Goal: Task Accomplishment & Management: Complete application form

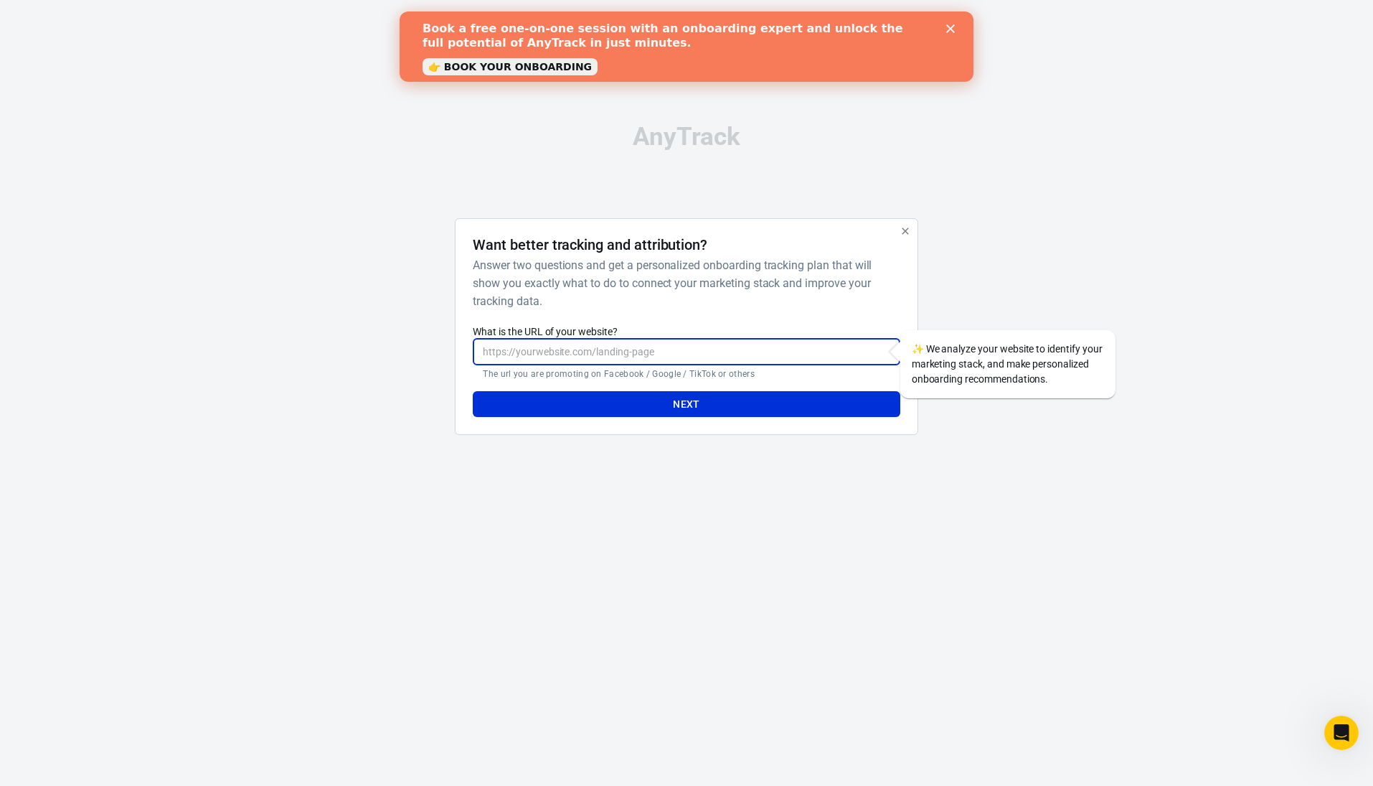
click at [702, 358] on input "What is the URL of your website?" at bounding box center [686, 352] width 427 height 27
click at [722, 296] on h6 "Answer two questions and get a personalized onboarding tracking plan that will …" at bounding box center [683, 283] width 421 height 54
click at [700, 346] on input "What is the URL of your website?" at bounding box center [686, 352] width 427 height 27
drag, startPoint x: 603, startPoint y: 353, endPoint x: 968, endPoint y: 367, distance: 365.5
click at [900, 367] on div "[URL][DOMAIN_NAME][PERSON_NAME] ​ The url you are promoting on Facebook / Googl…" at bounding box center [686, 359] width 427 height 41
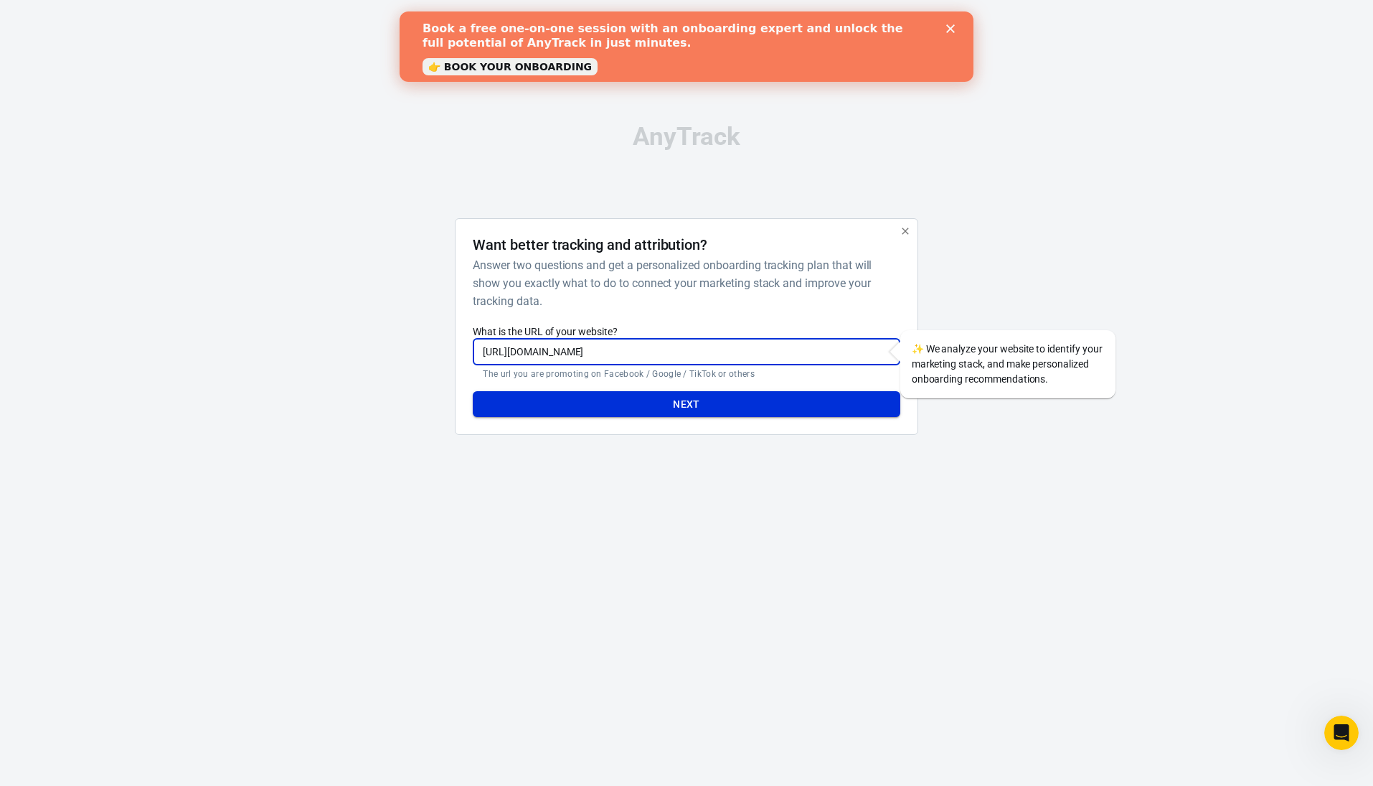
type input "[URL][DOMAIN_NAME]"
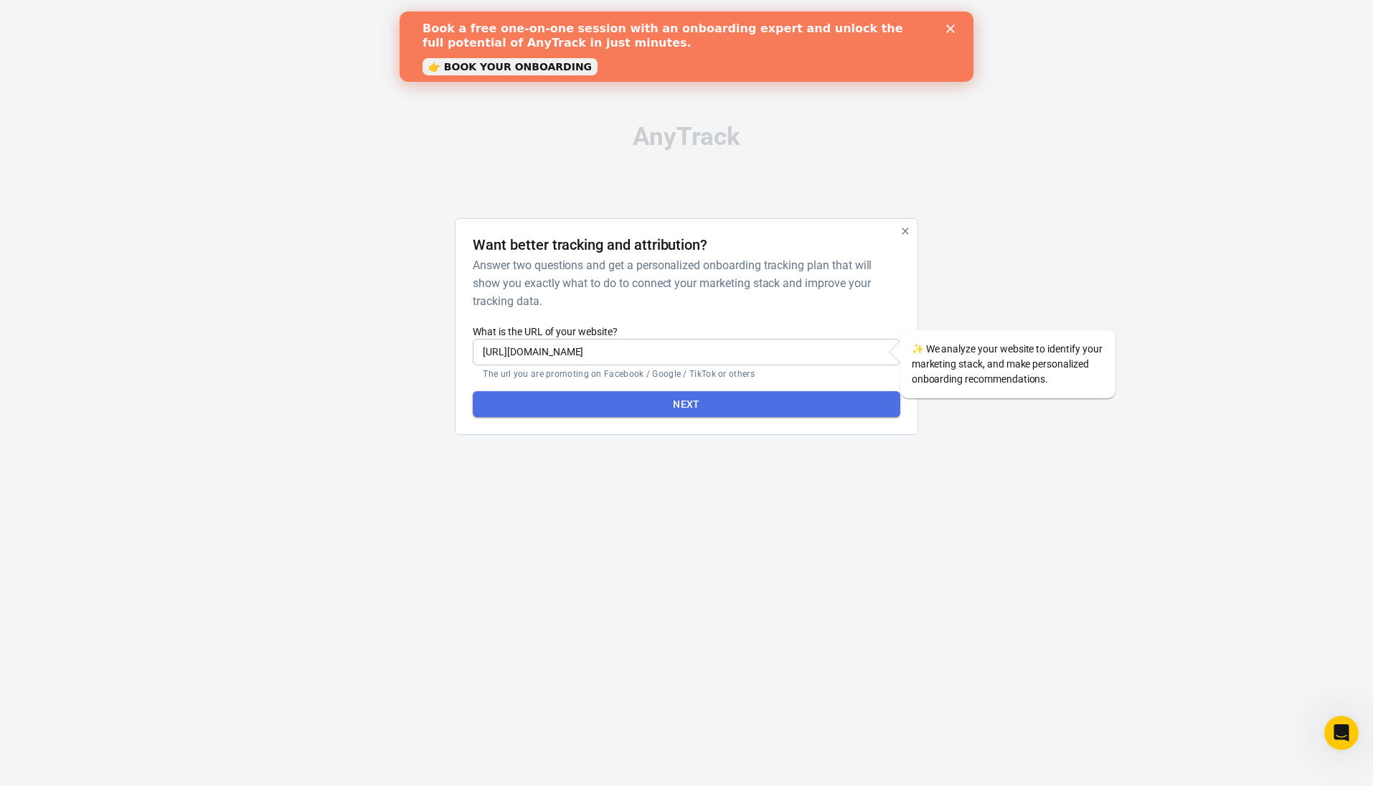
click at [791, 392] on button "Next" at bounding box center [686, 404] width 427 height 27
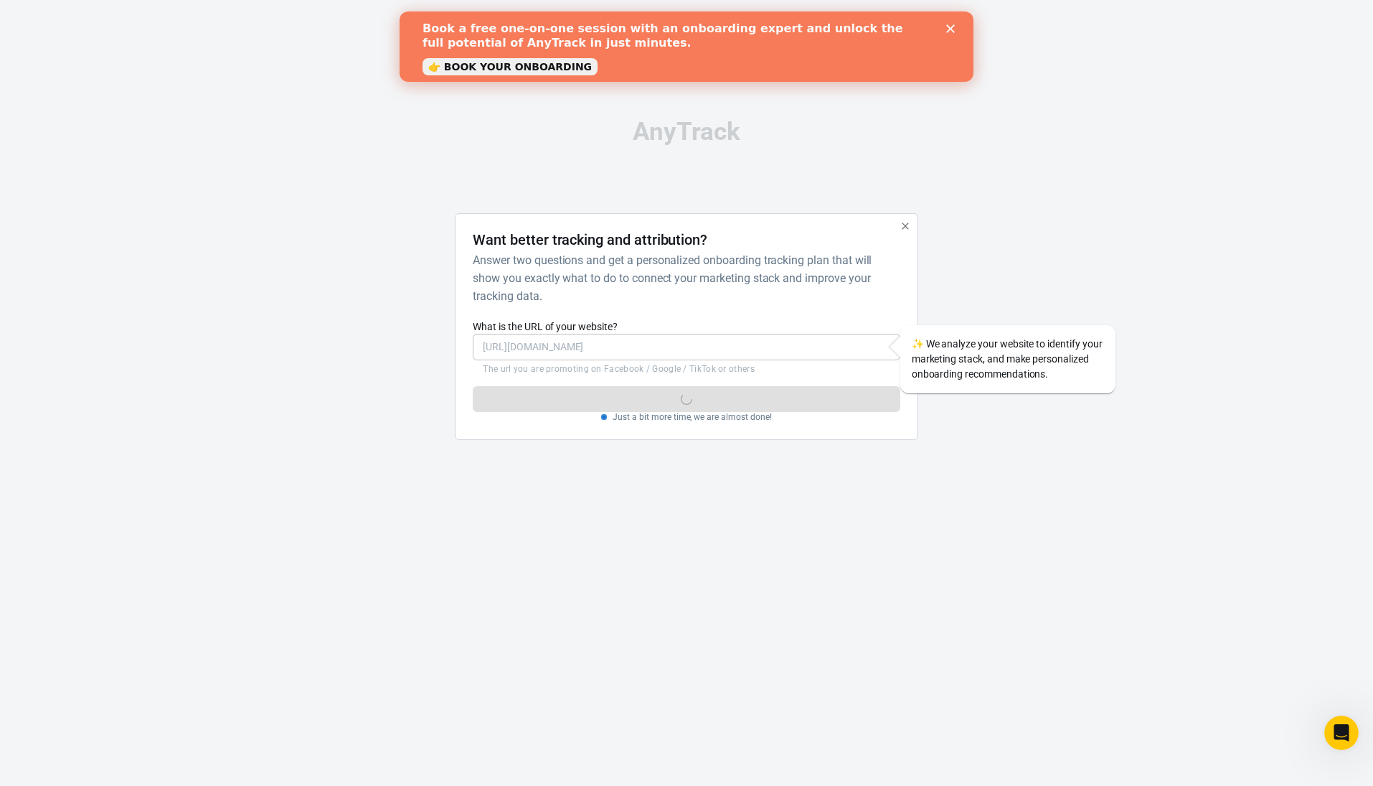
click at [782, 328] on label "What is the URL of your website?" at bounding box center [686, 326] width 427 height 14
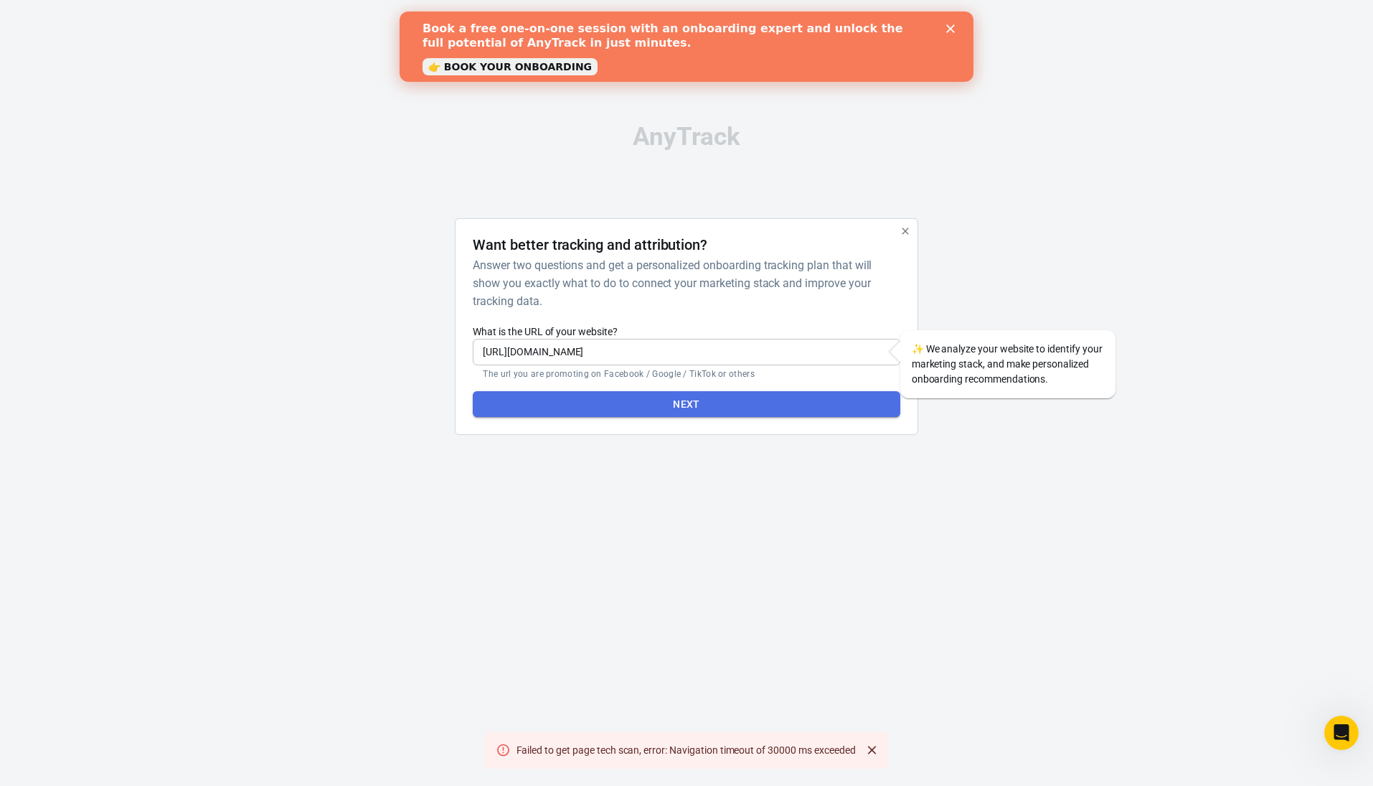
click at [738, 401] on button "Next" at bounding box center [686, 404] width 427 height 27
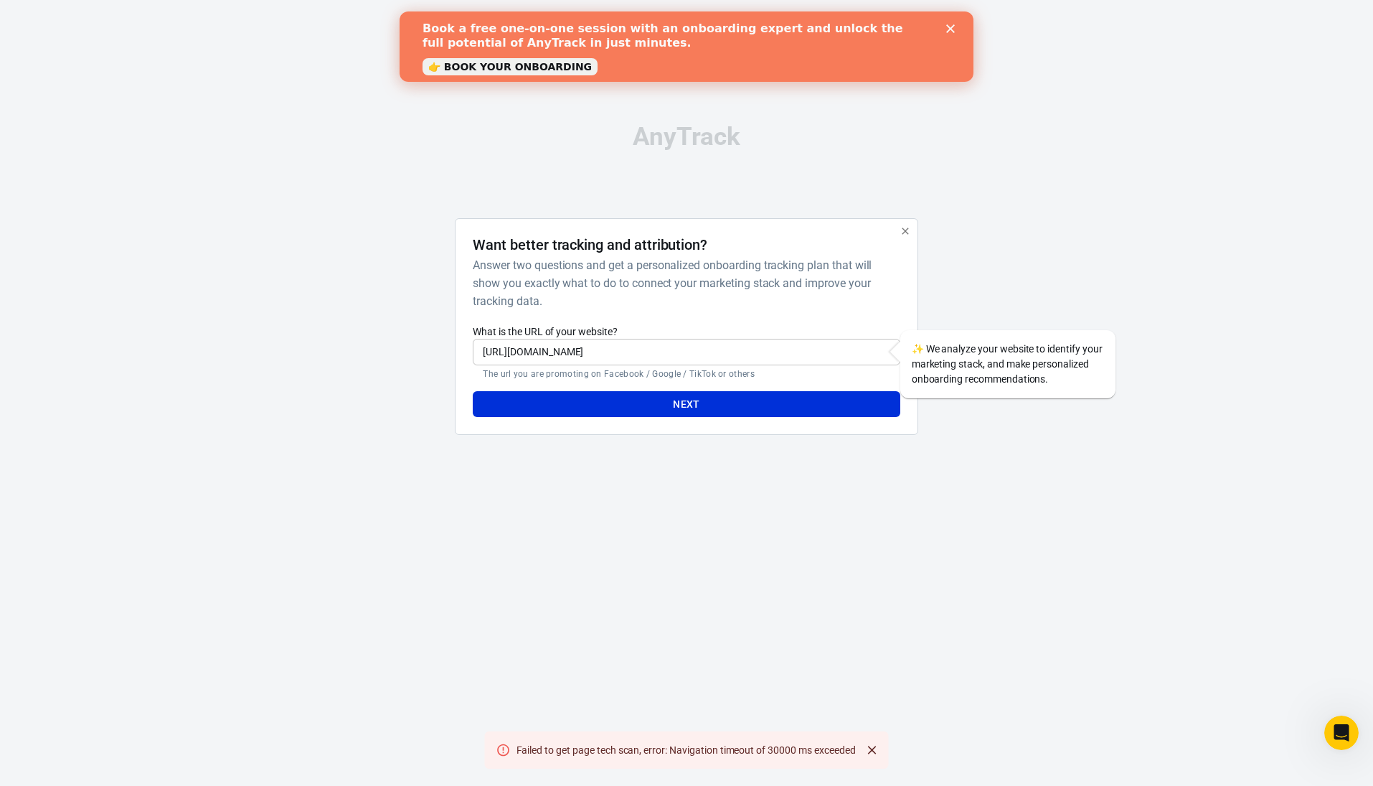
click at [752, 359] on input "[URL][DOMAIN_NAME]" at bounding box center [686, 352] width 427 height 27
click at [911, 232] on button "button" at bounding box center [905, 231] width 19 height 19
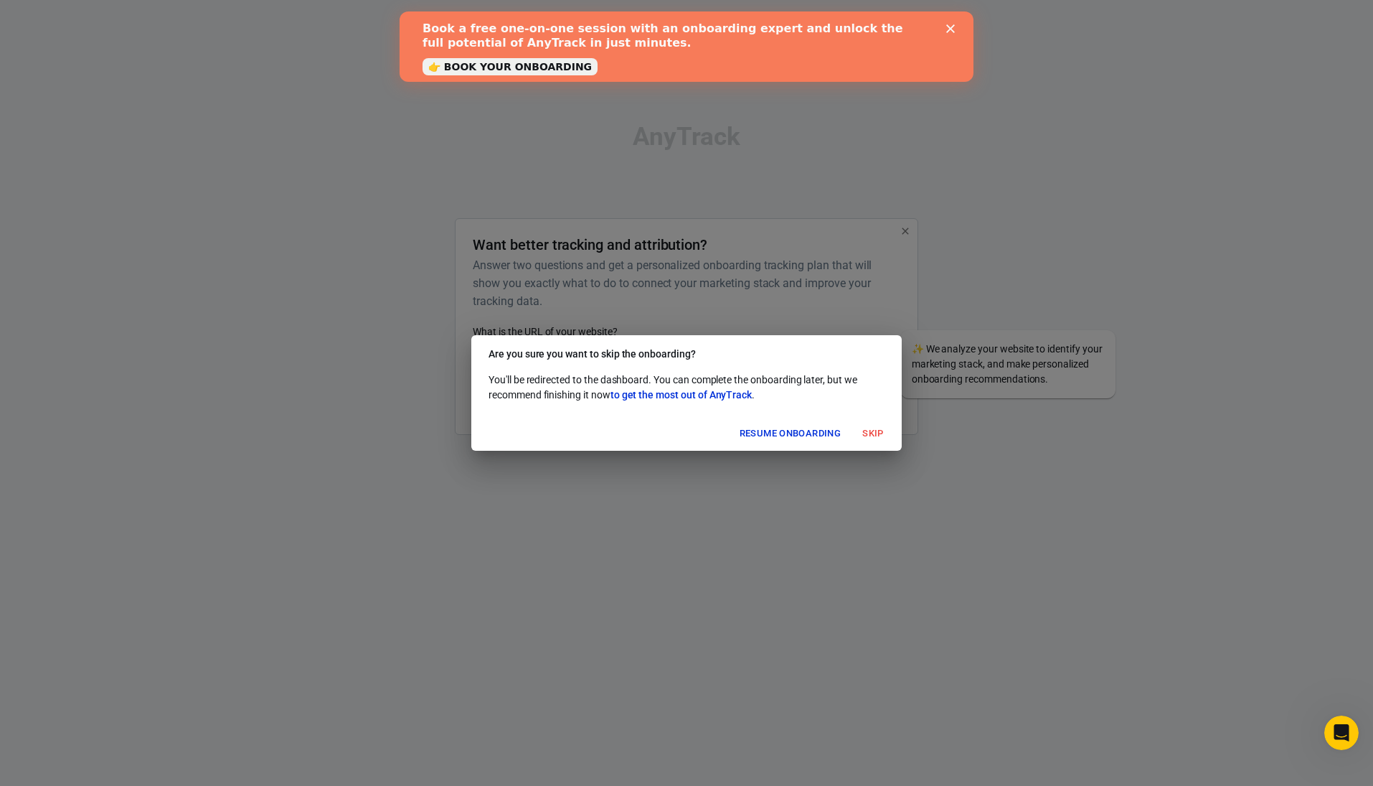
click at [827, 437] on button "Resume onboarding" at bounding box center [790, 434] width 108 height 22
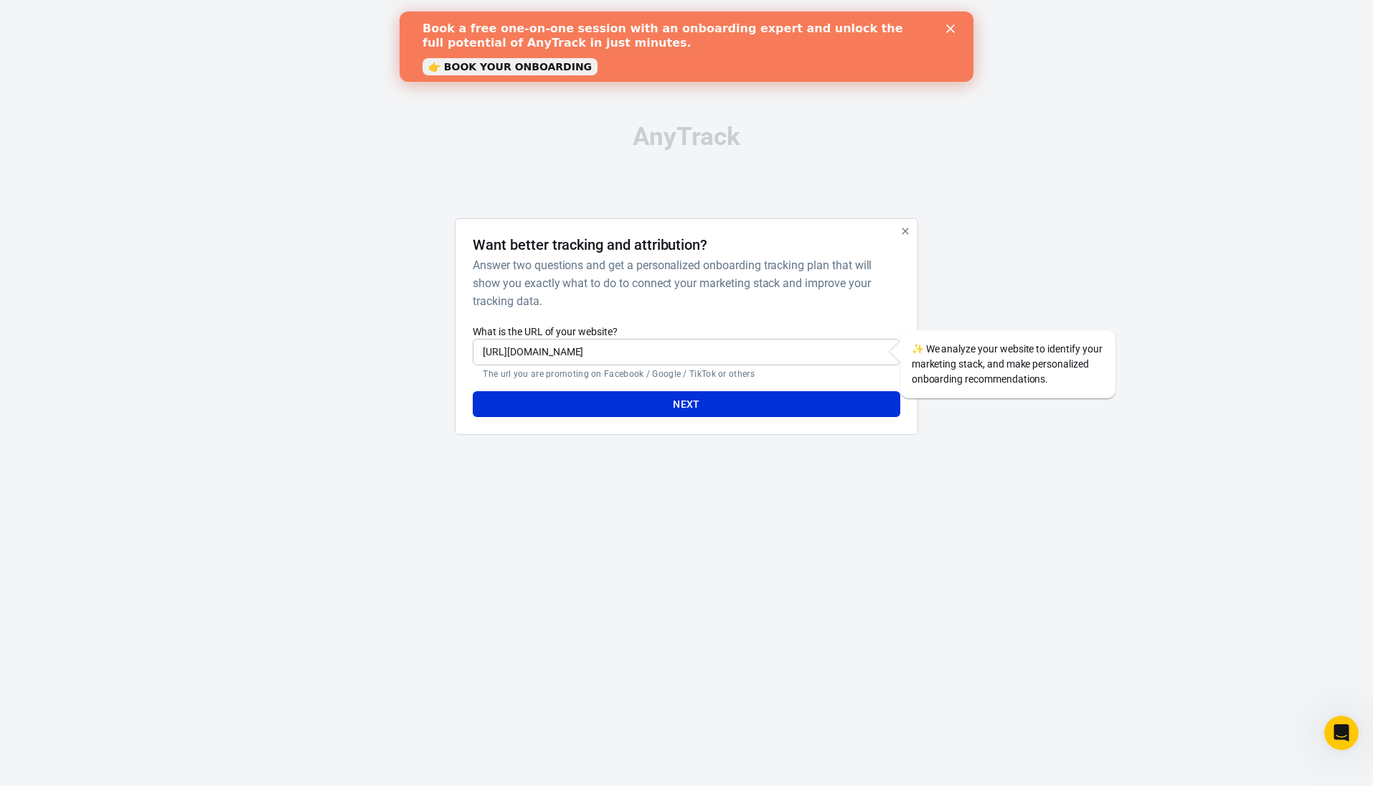
click at [903, 235] on button "button" at bounding box center [905, 231] width 19 height 19
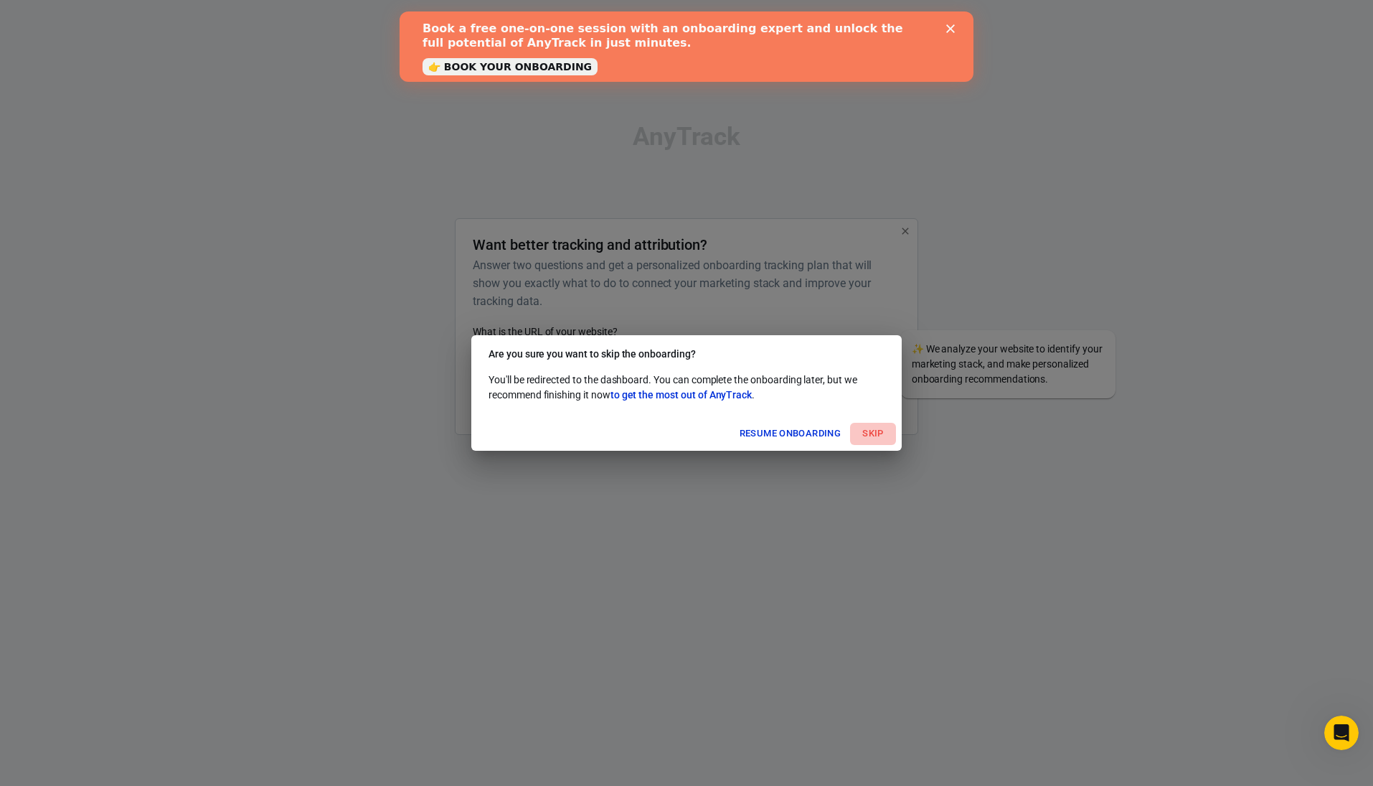
click at [867, 428] on button "Skip" at bounding box center [873, 434] width 46 height 22
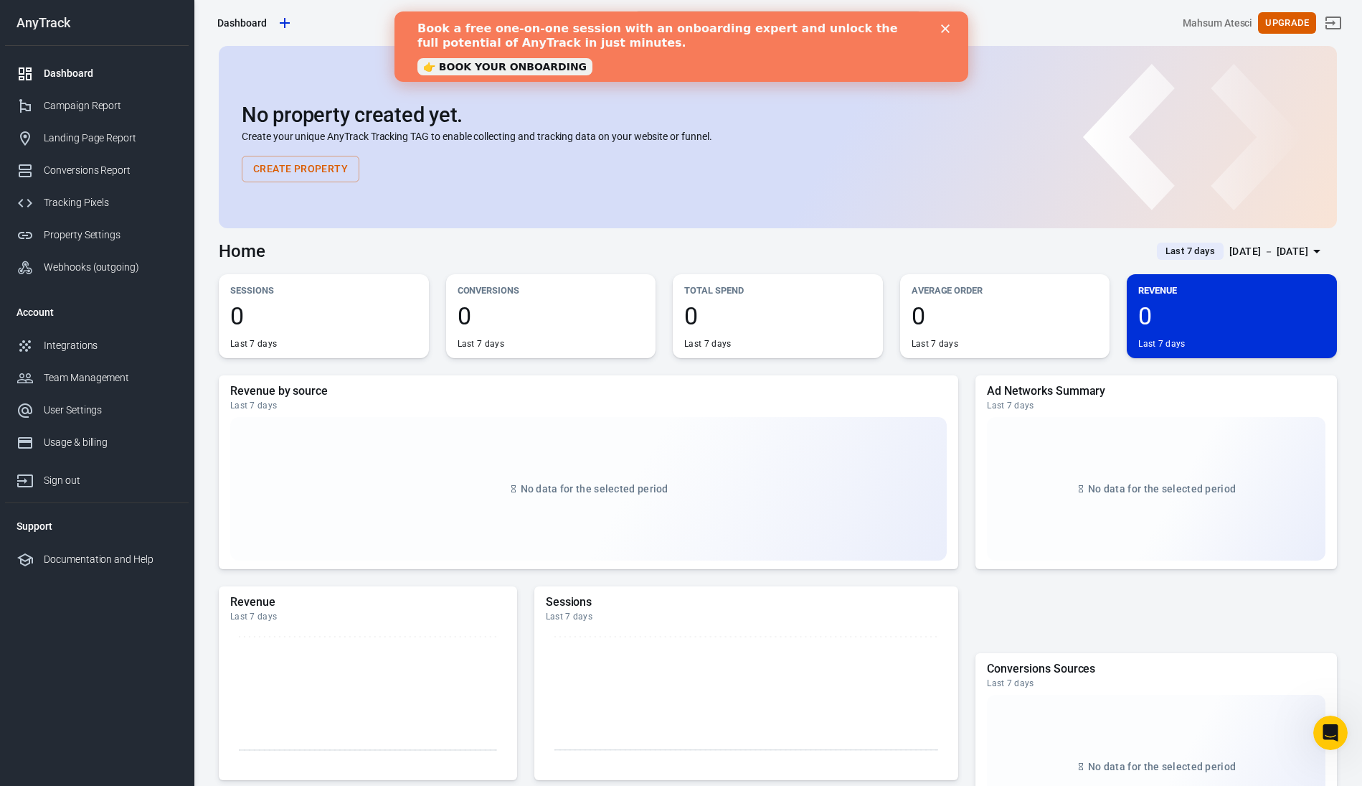
click at [943, 27] on polygon "Close" at bounding box center [945, 28] width 9 height 9
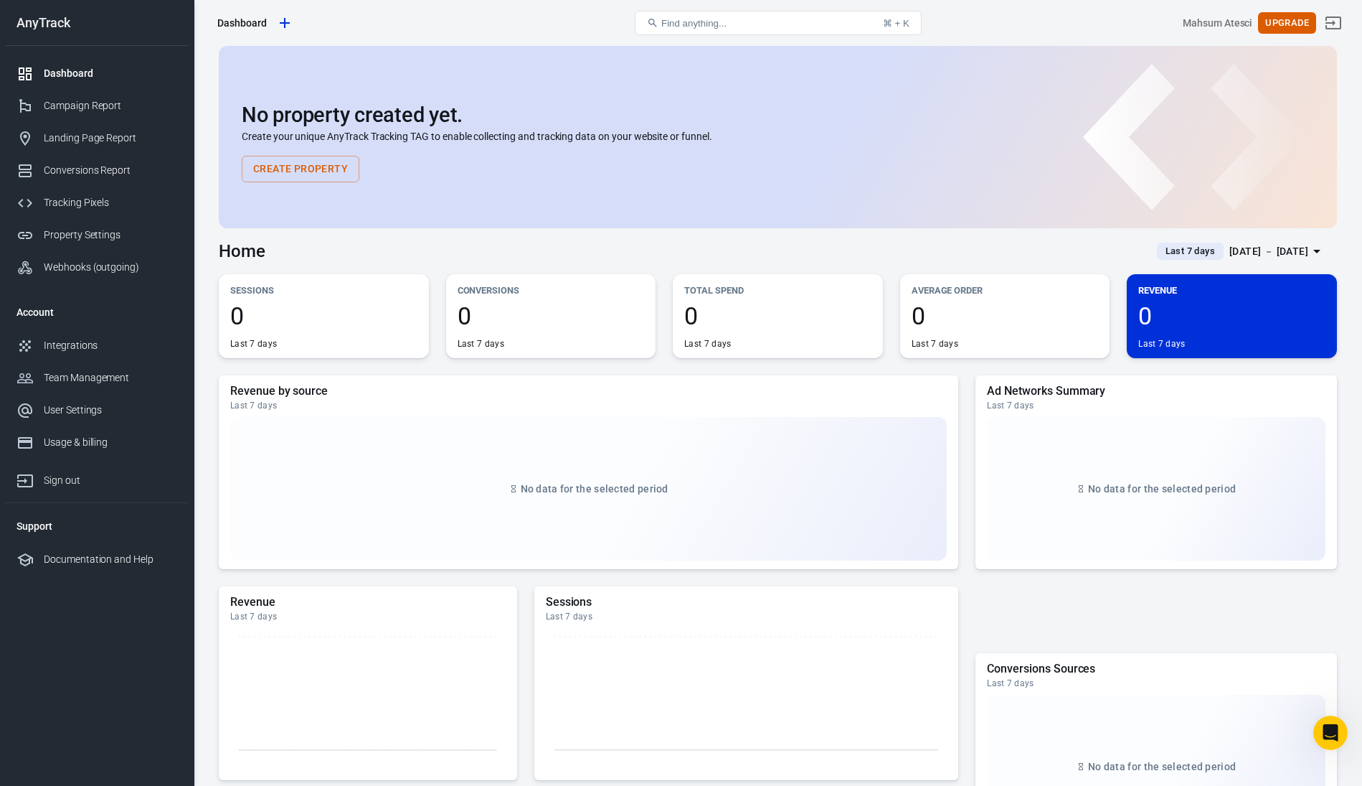
click at [72, 75] on div "Dashboard" at bounding box center [110, 73] width 133 height 15
click at [84, 105] on div "Campaign Report" at bounding box center [110, 105] width 133 height 15
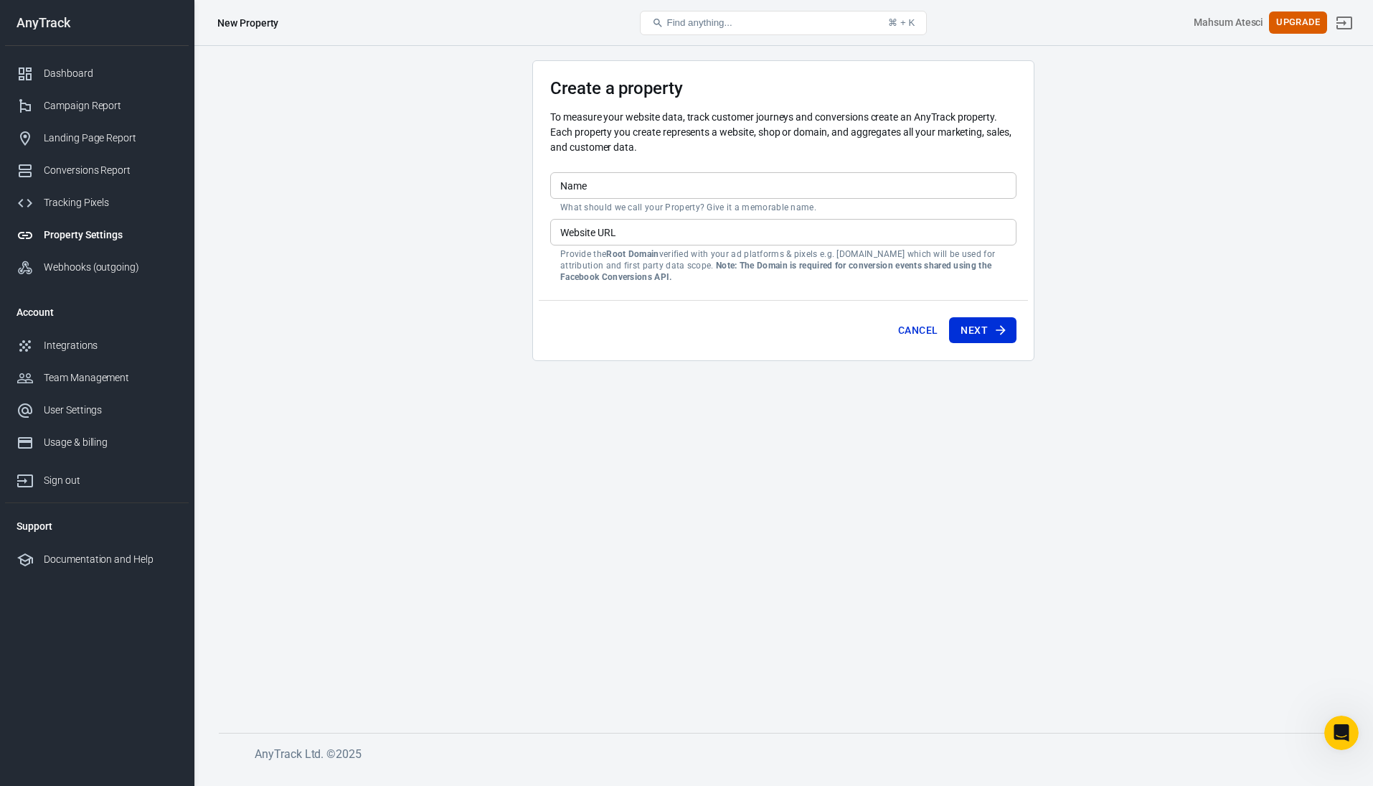
click at [563, 172] on div "Name Name What should we call your Property? Give it a memorable name." at bounding box center [783, 192] width 466 height 41
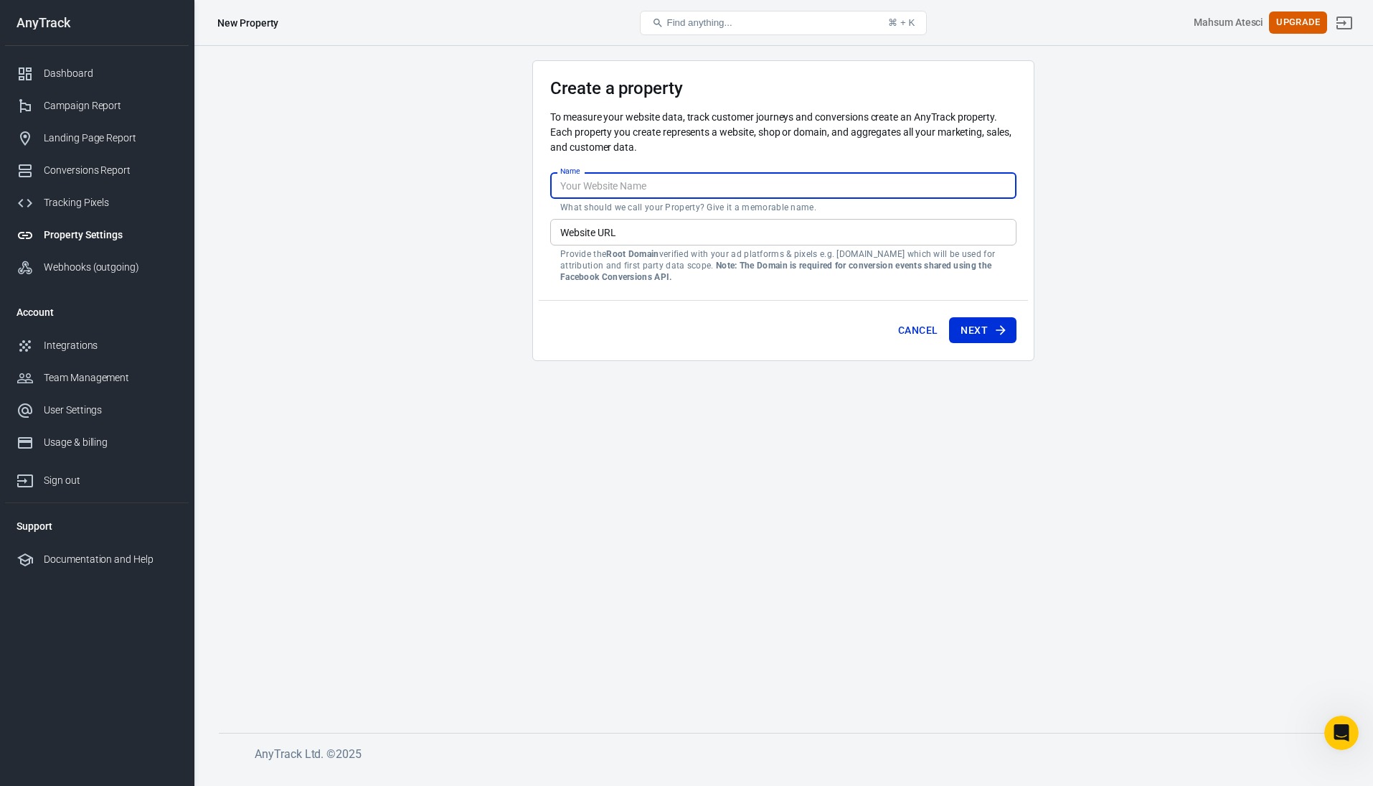
click at [690, 179] on input "Name" at bounding box center [783, 185] width 466 height 27
type input "ACTEC Solar"
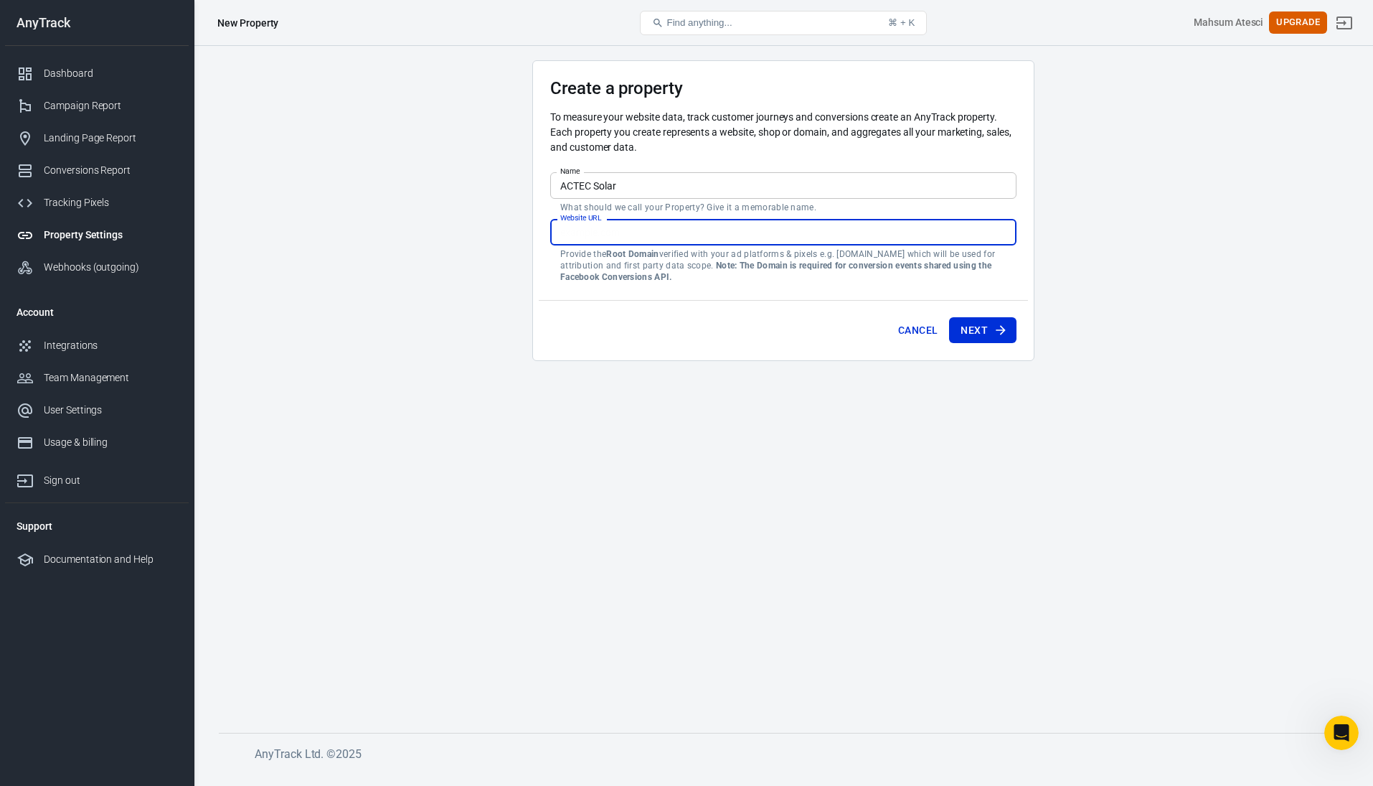
type input "a"
type input "[DOMAIN_NAME]"
type input "[URL][DOMAIN_NAME]"
click at [749, 326] on div "Cancel Next" at bounding box center [783, 327] width 489 height 55
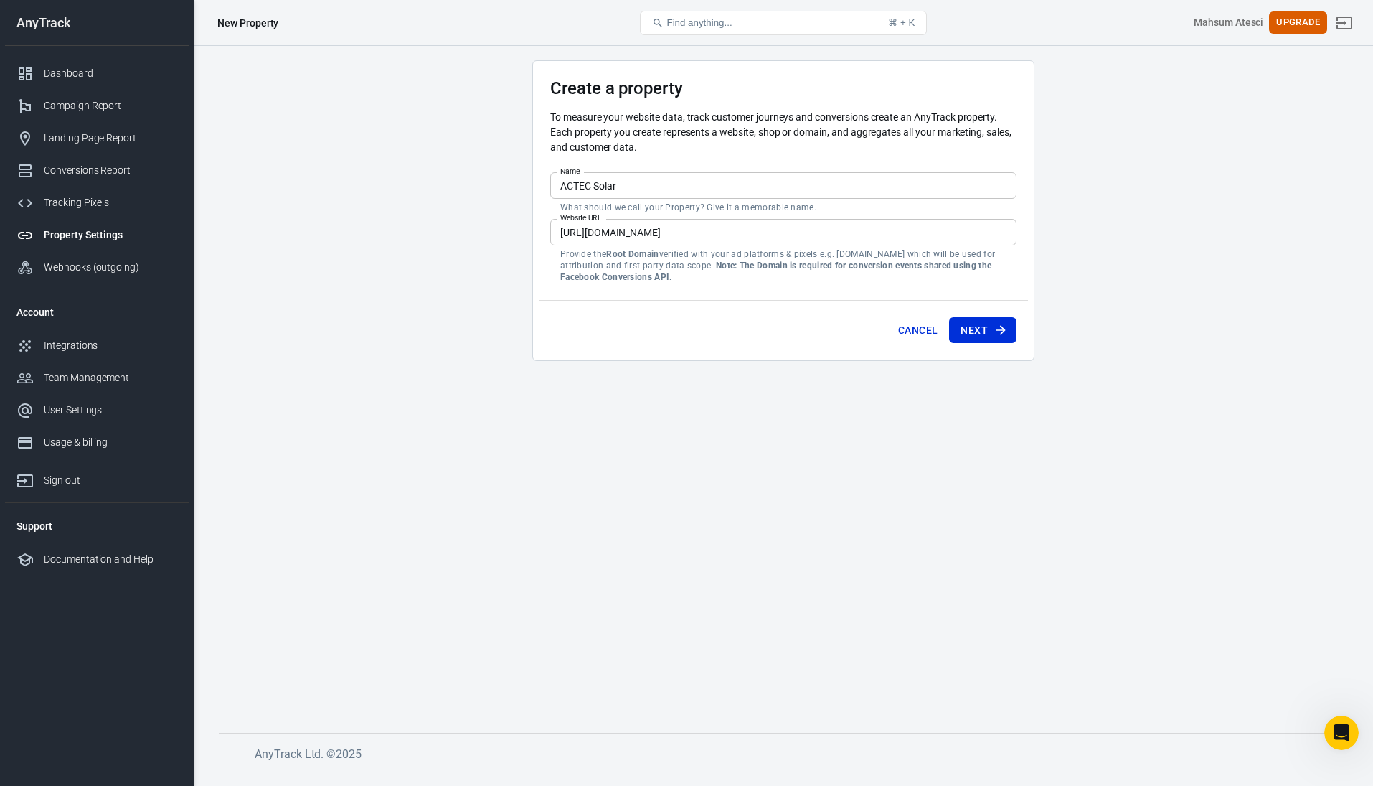
click at [726, 243] on input "[URL][DOMAIN_NAME]" at bounding box center [783, 232] width 466 height 27
click at [967, 334] on button "Next" at bounding box center [982, 330] width 67 height 27
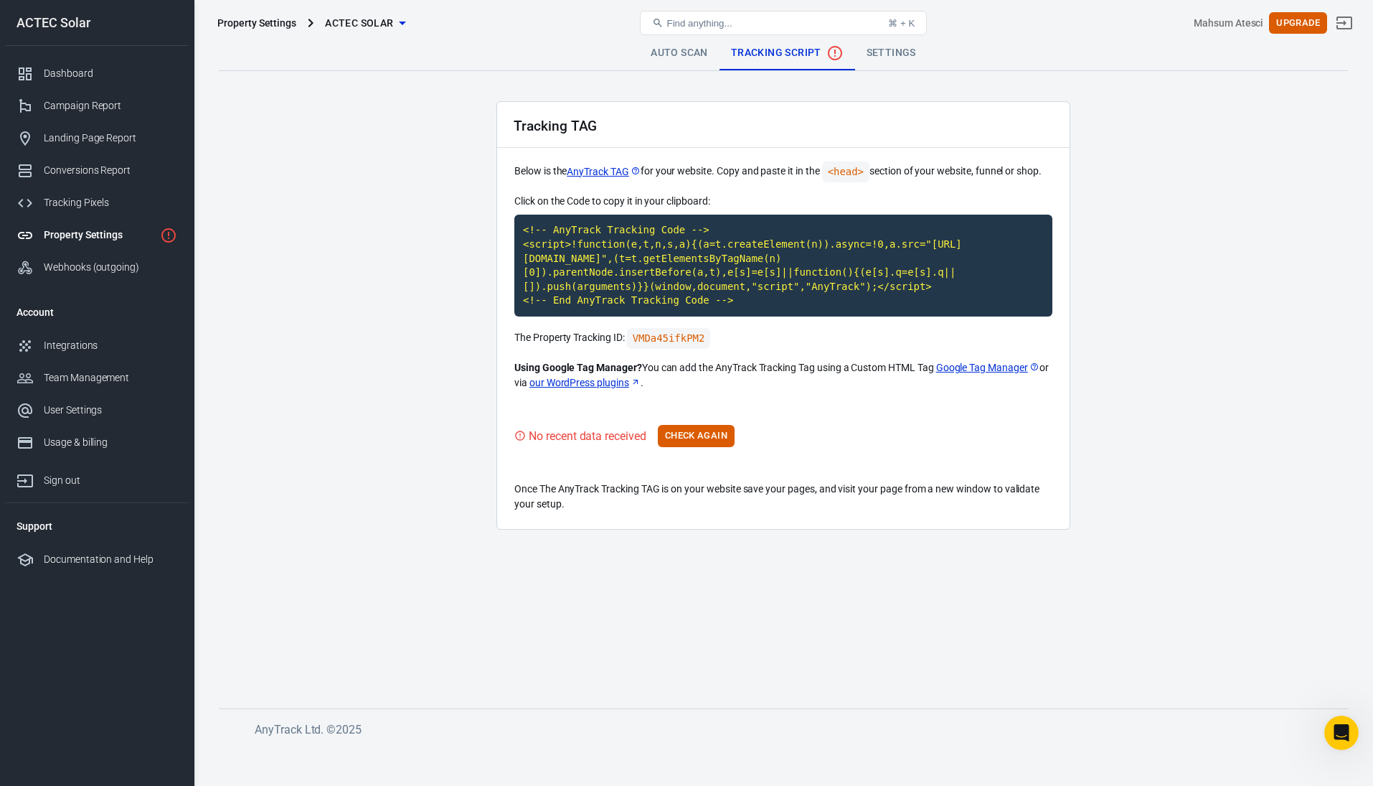
click at [453, 242] on main "Auto Scan Tracking Script Settings Tracking TAG Below is the AnyTrack TAG for y…" at bounding box center [783, 360] width 1129 height 649
drag, startPoint x: 506, startPoint y: 169, endPoint x: 776, endPoint y: 192, distance: 270.7
click at [776, 192] on div "Tracking TAG Below is the AnyTrack TAG for your website. Copy and paste it in t…" at bounding box center [783, 315] width 574 height 428
click at [1337, 736] on icon "Open Intercom Messenger" at bounding box center [1340, 731] width 24 height 24
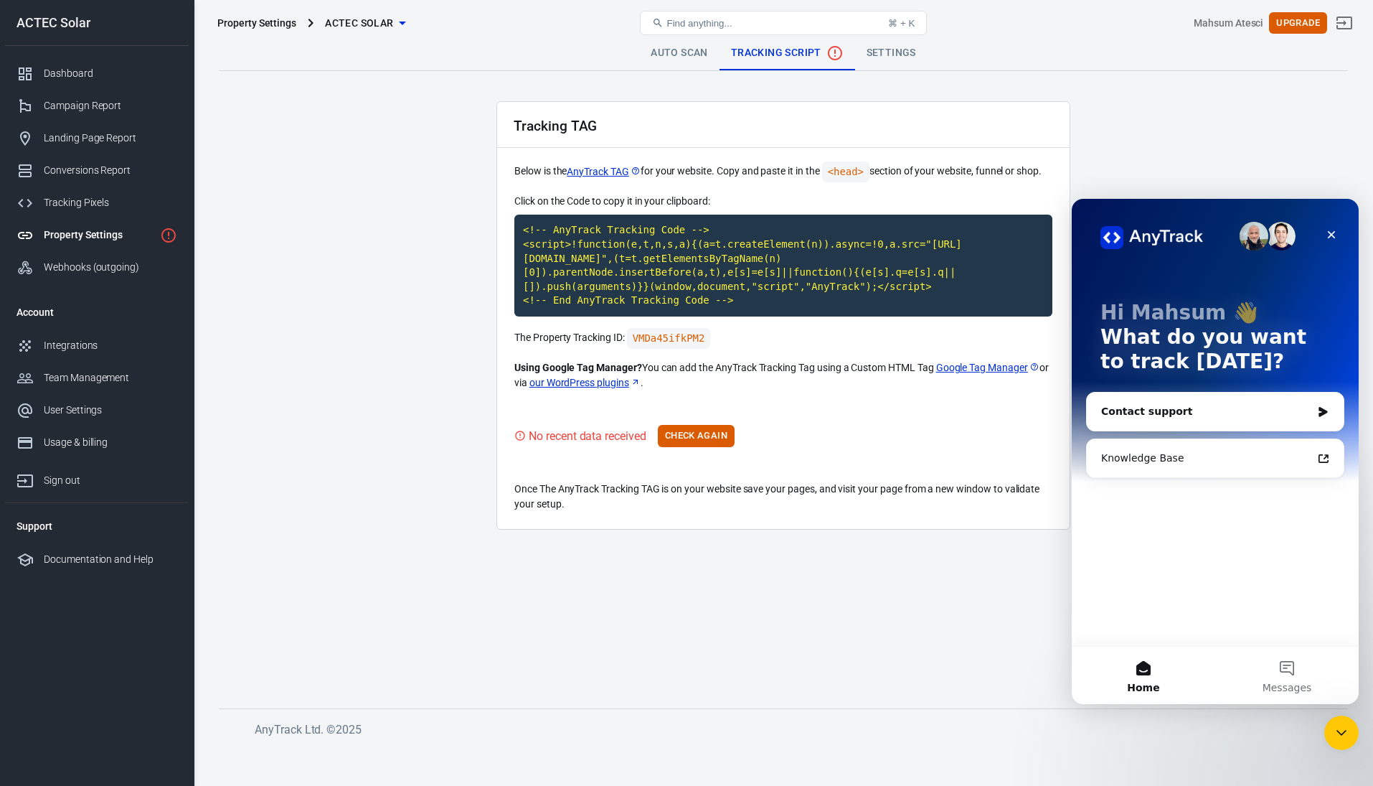
click at [1205, 415] on div "Contact support" at bounding box center [1206, 411] width 210 height 15
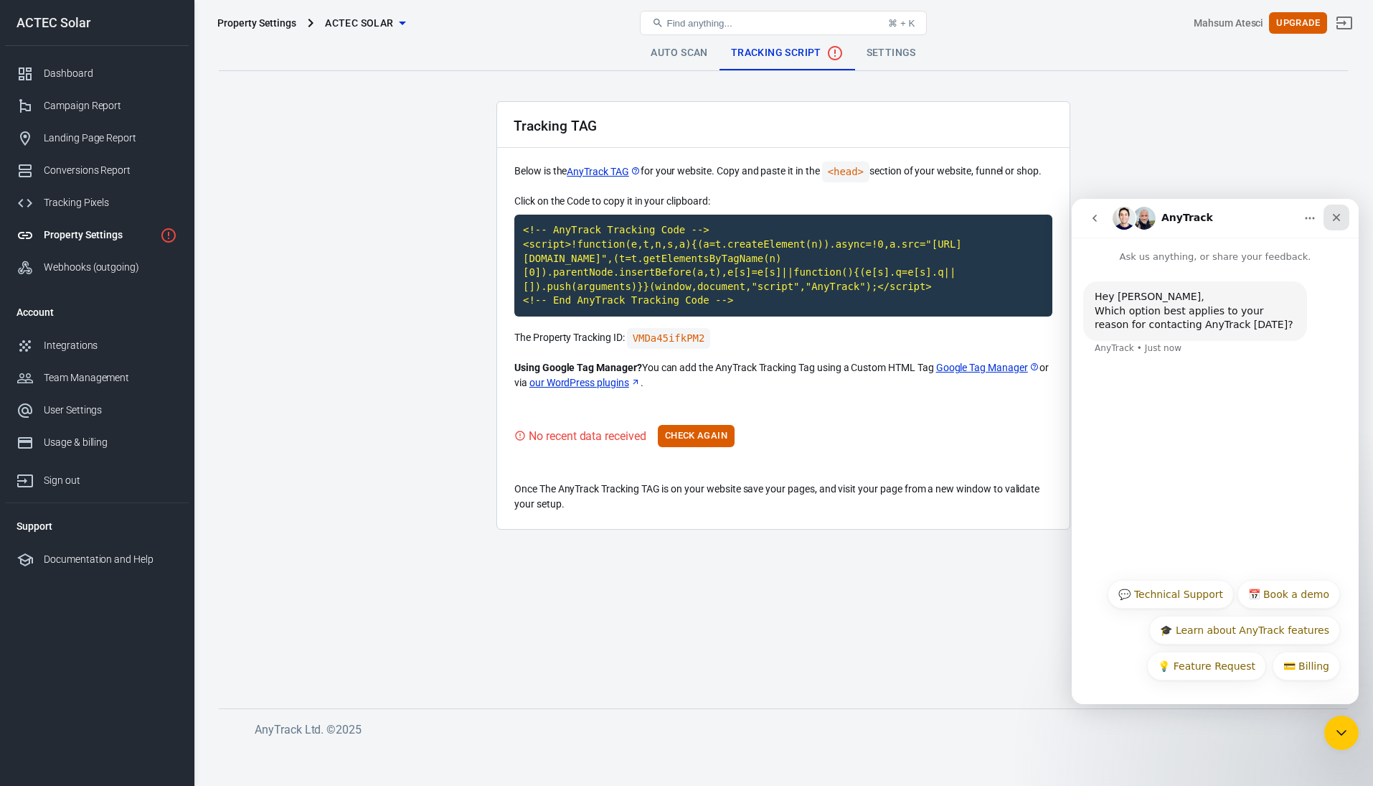
click at [1339, 217] on icon "Close" at bounding box center [1336, 217] width 11 height 11
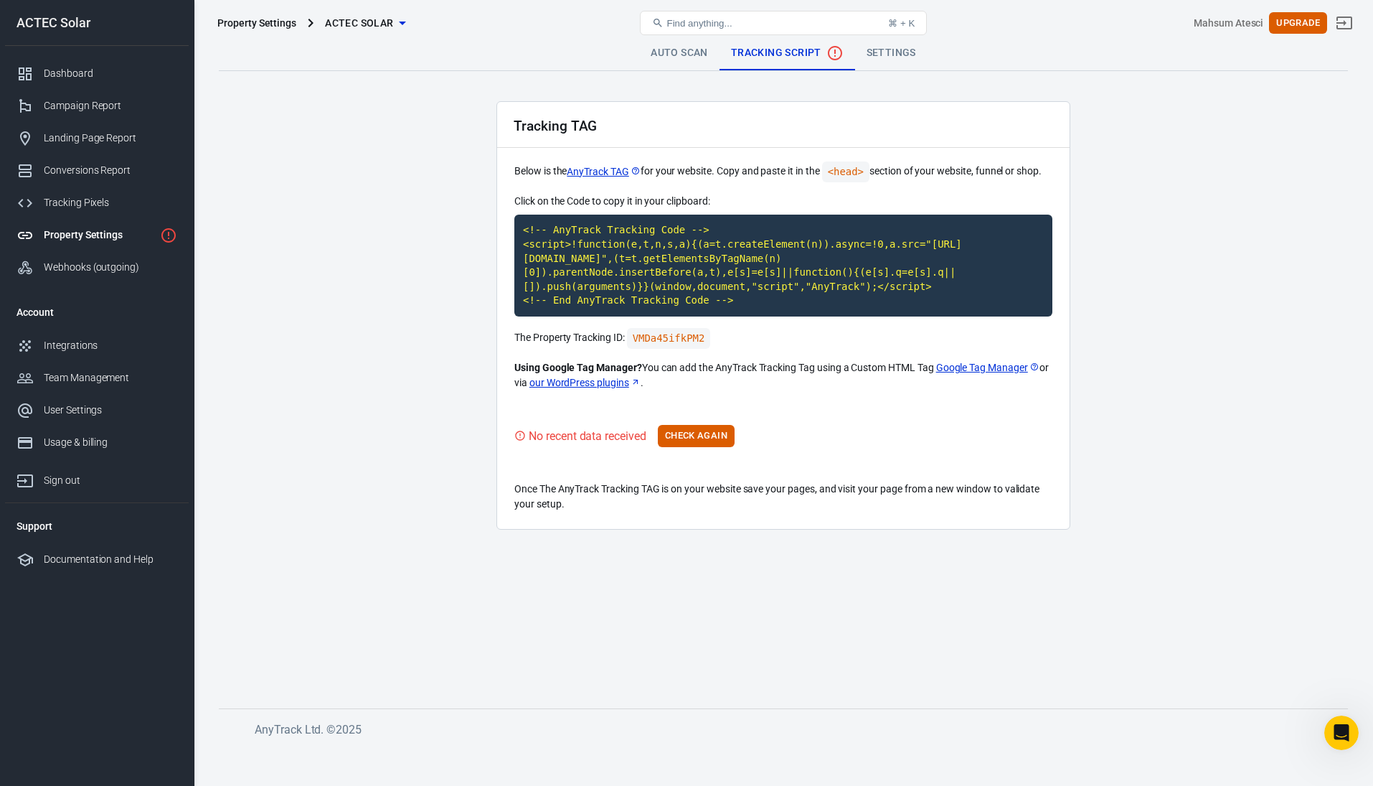
click at [1286, 222] on main "Auto Scan Tracking Script Settings Tracking TAG Below is the AnyTrack TAG for y…" at bounding box center [783, 360] width 1129 height 649
